Goal: Information Seeking & Learning: Learn about a topic

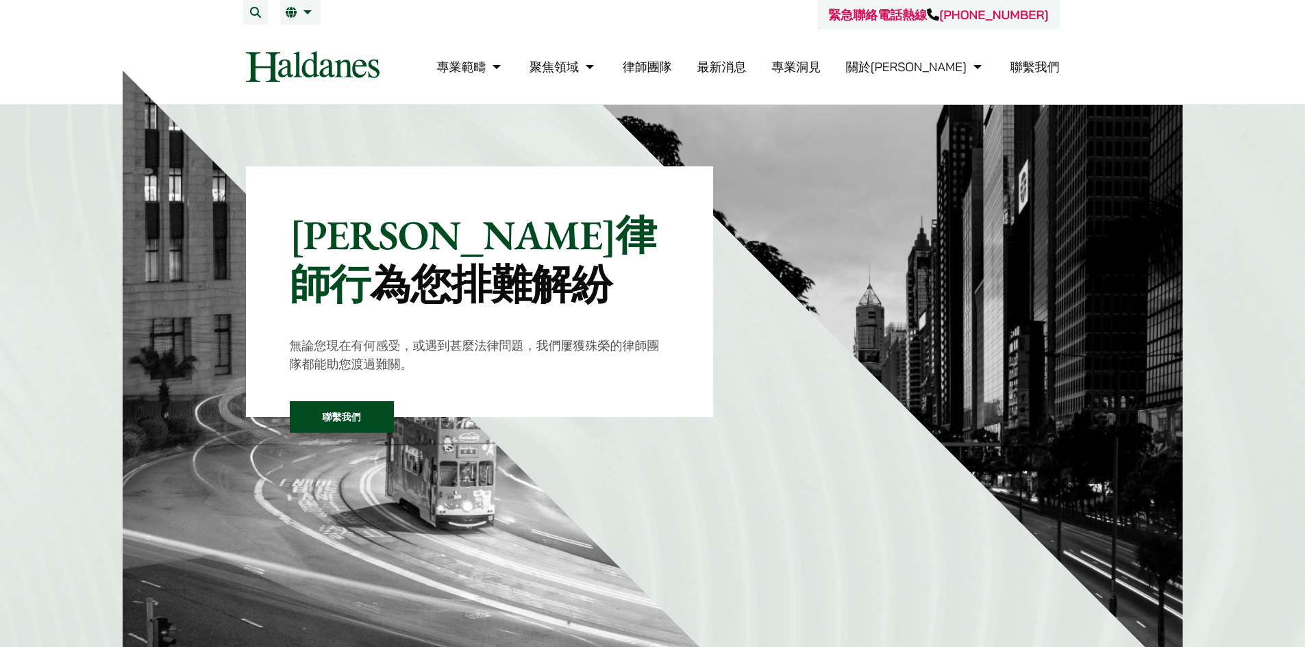
click at [672, 64] on link "律師團隊" at bounding box center [647, 67] width 49 height 16
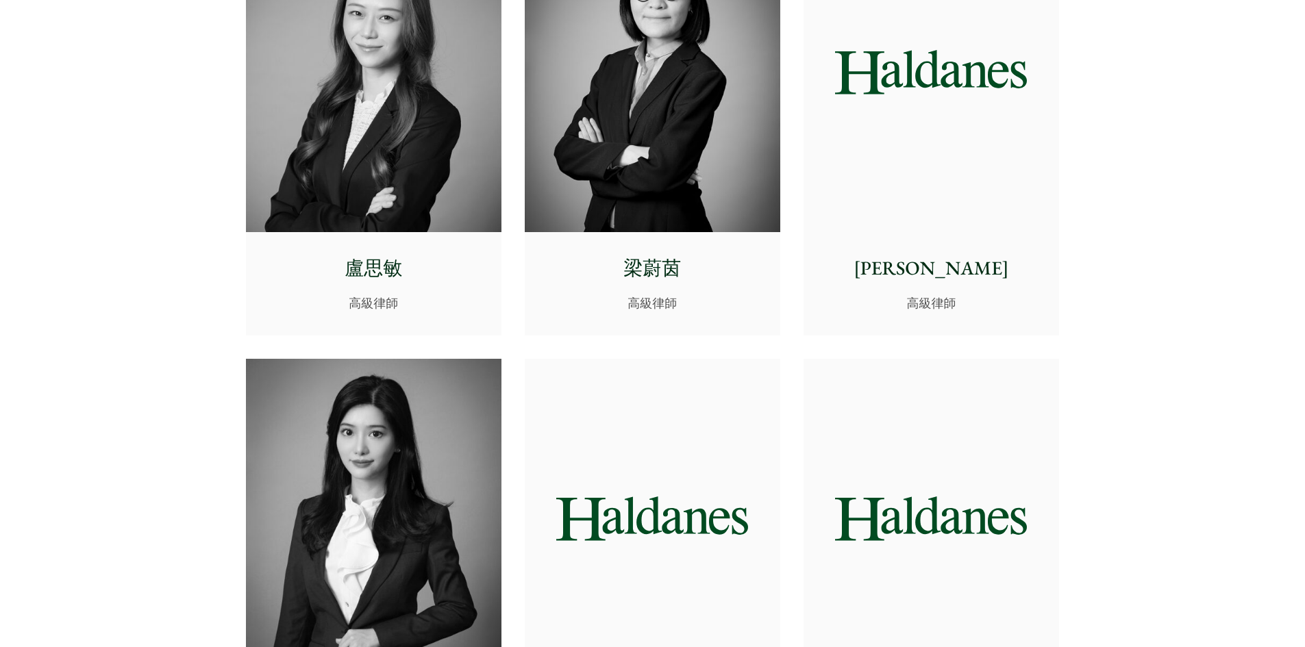
scroll to position [3918, 0]
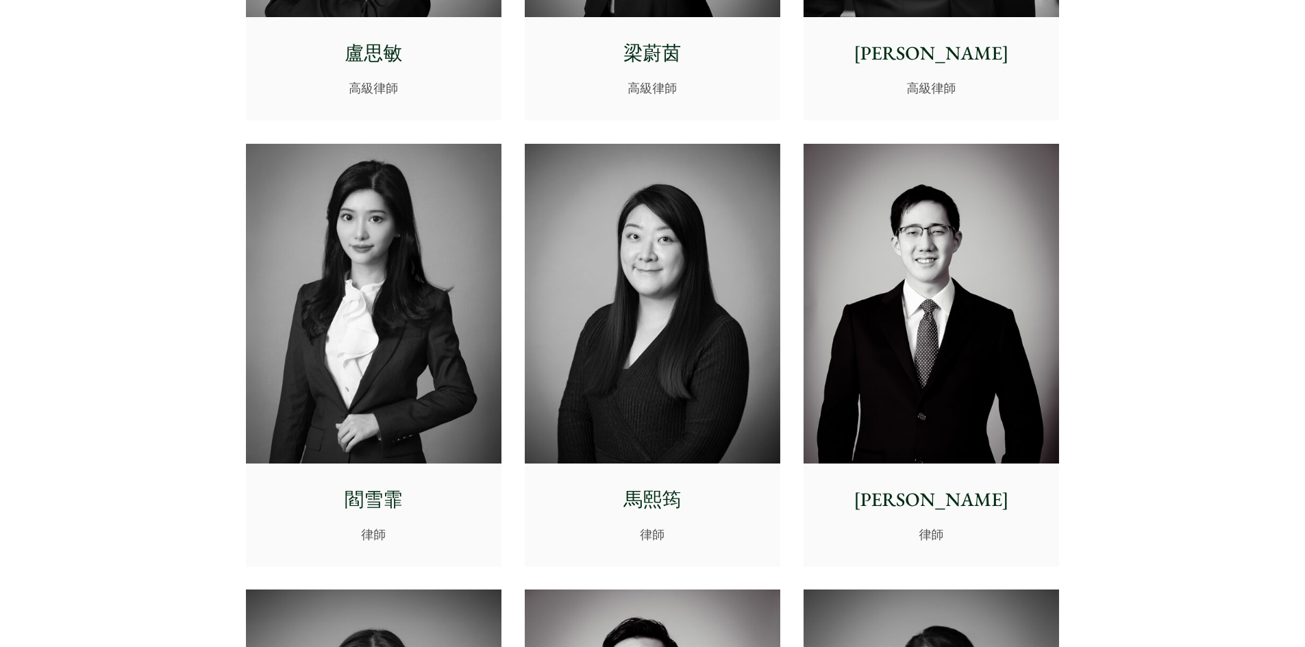
click at [434, 299] on img at bounding box center [374, 304] width 256 height 320
click at [616, 247] on img at bounding box center [653, 304] width 256 height 320
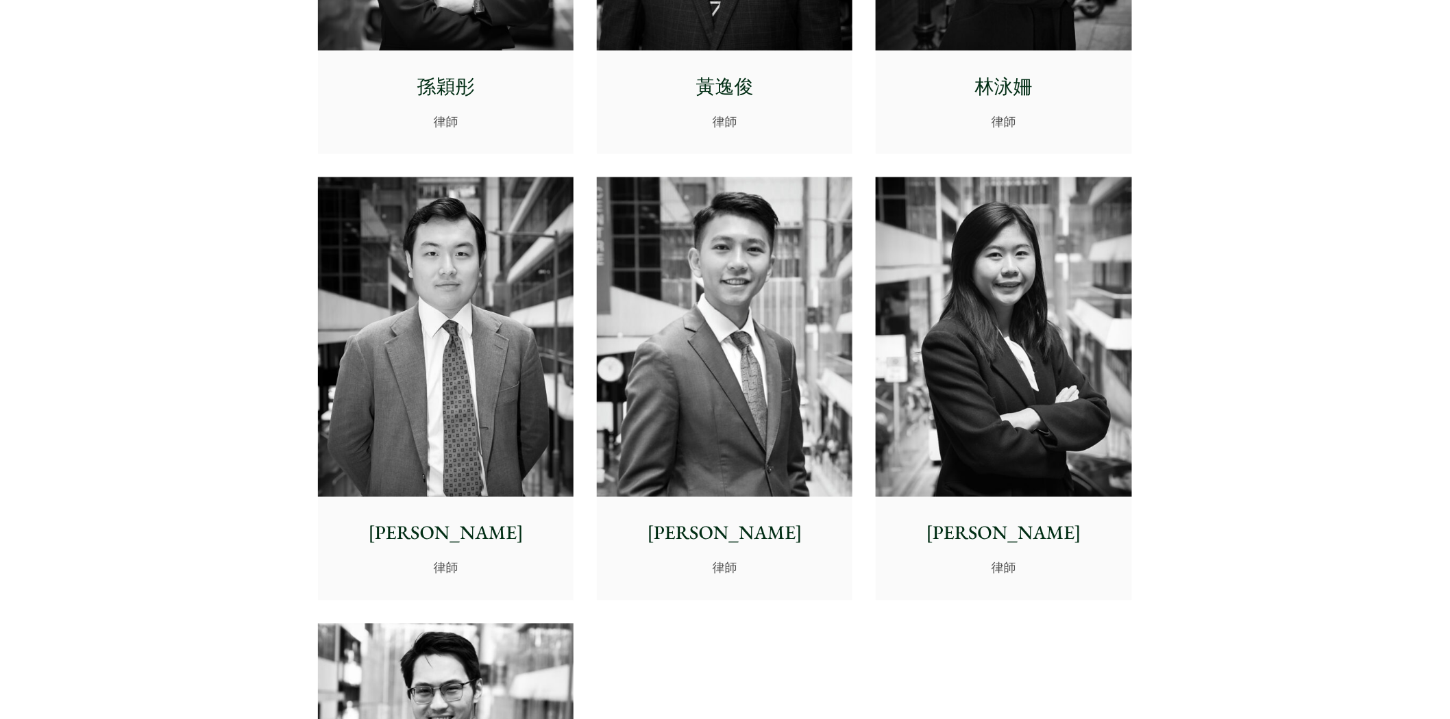
scroll to position [5212, 0]
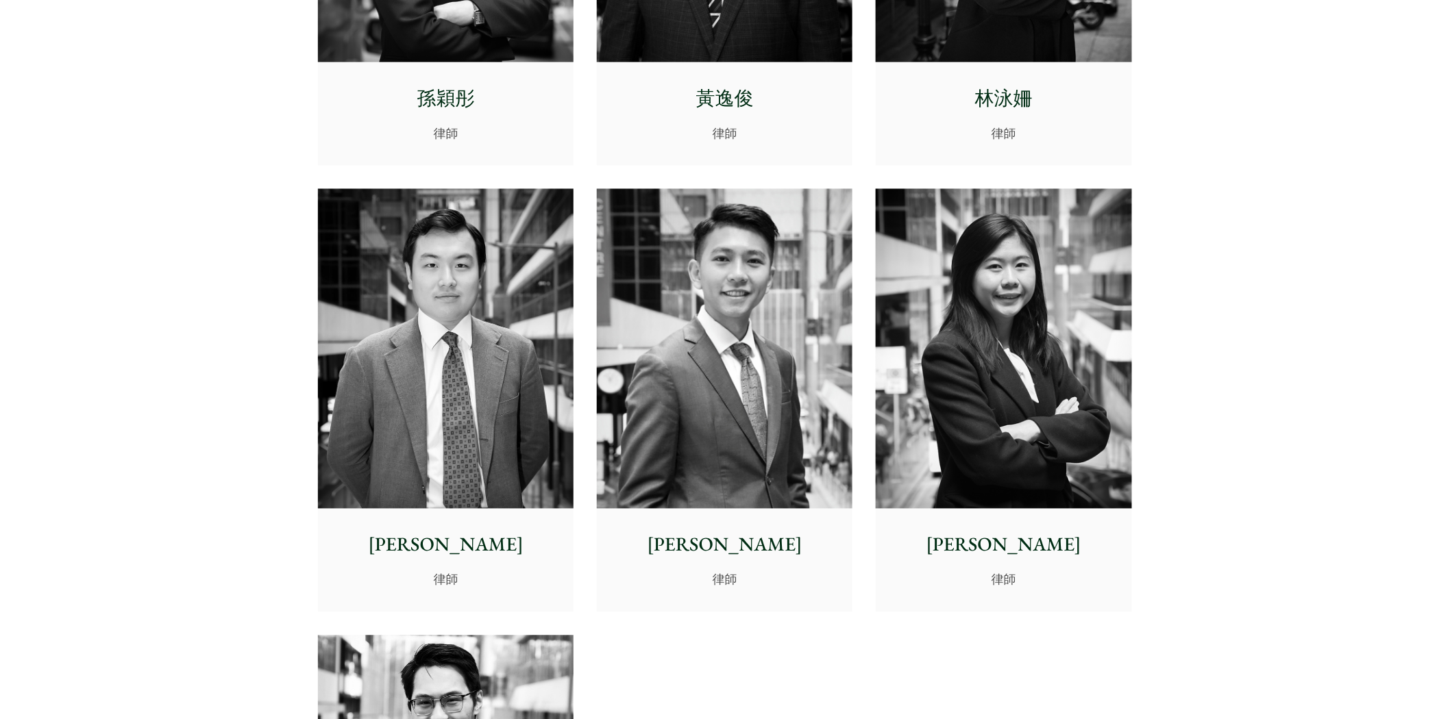
click at [934, 276] on img at bounding box center [1004, 349] width 256 height 320
